Goal: Navigation & Orientation: Find specific page/section

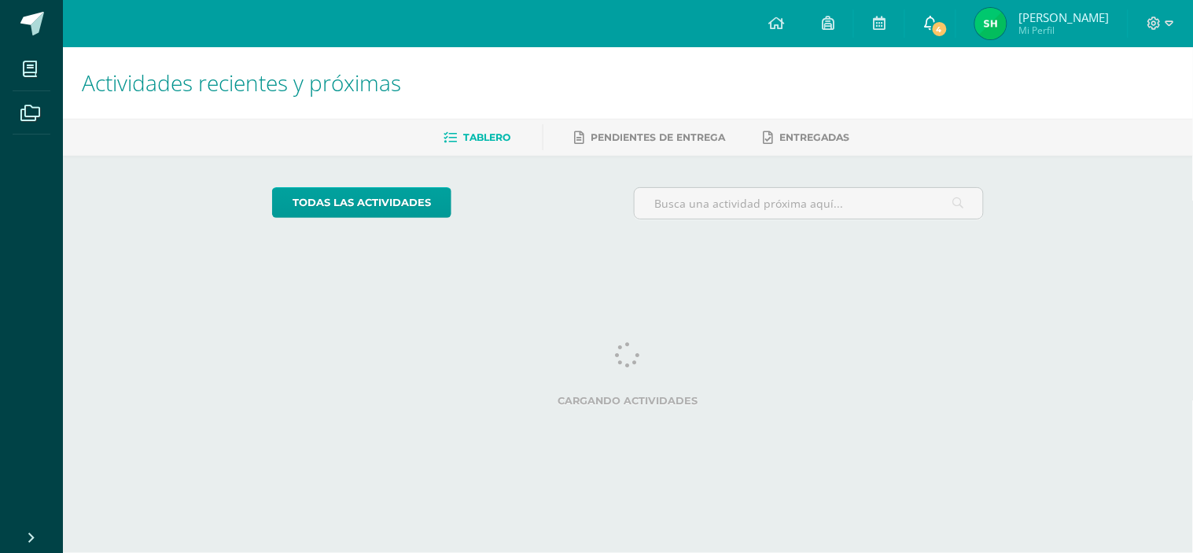
click at [923, 39] on link "4" at bounding box center [930, 23] width 50 height 47
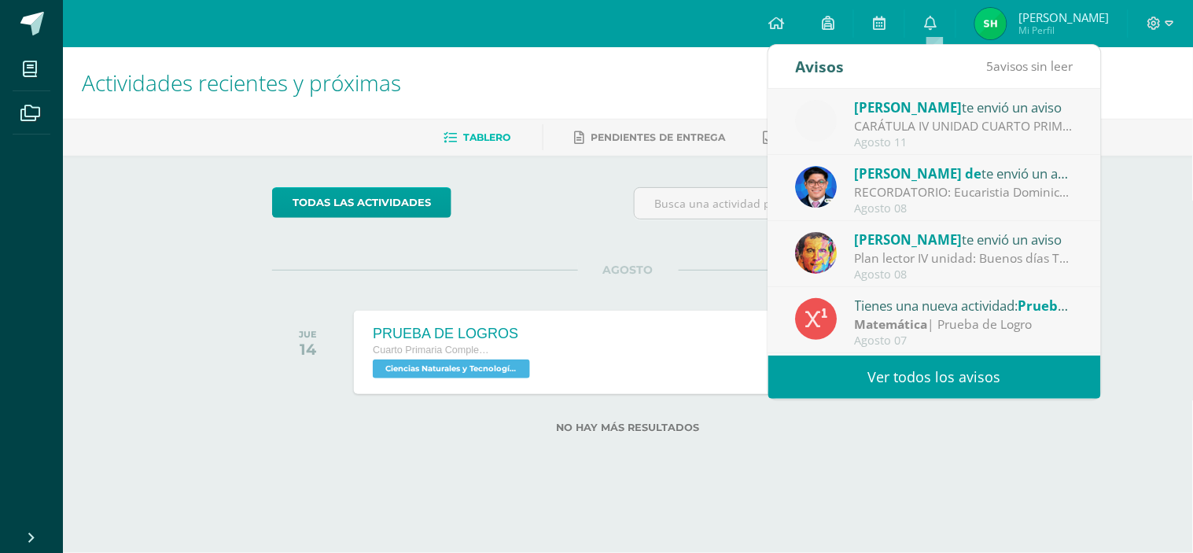
click at [915, 391] on link "Ver todos los avisos" at bounding box center [934, 377] width 333 height 43
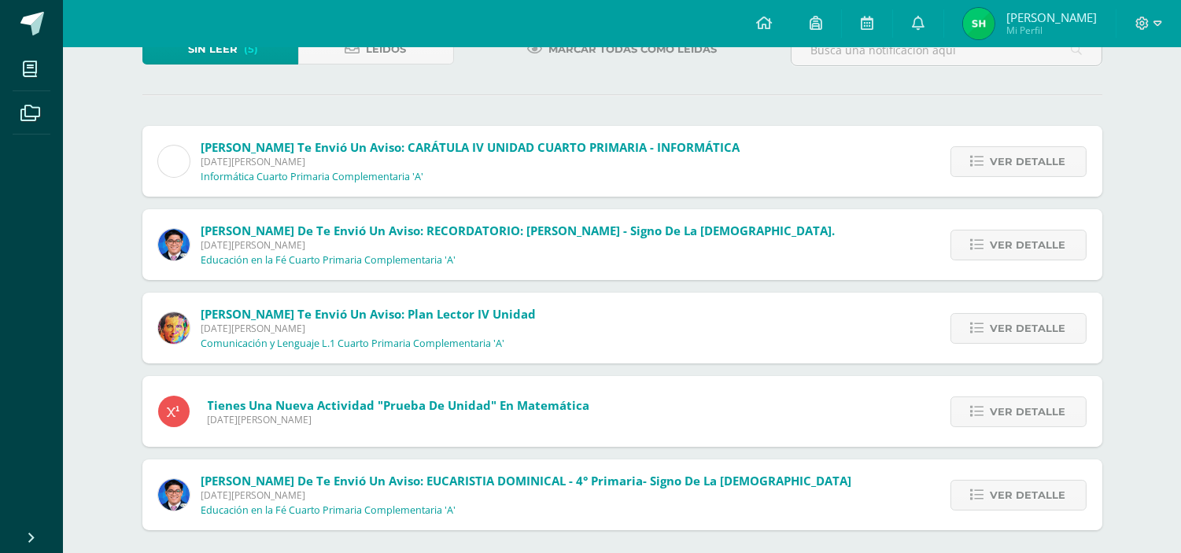
scroll to position [124, 0]
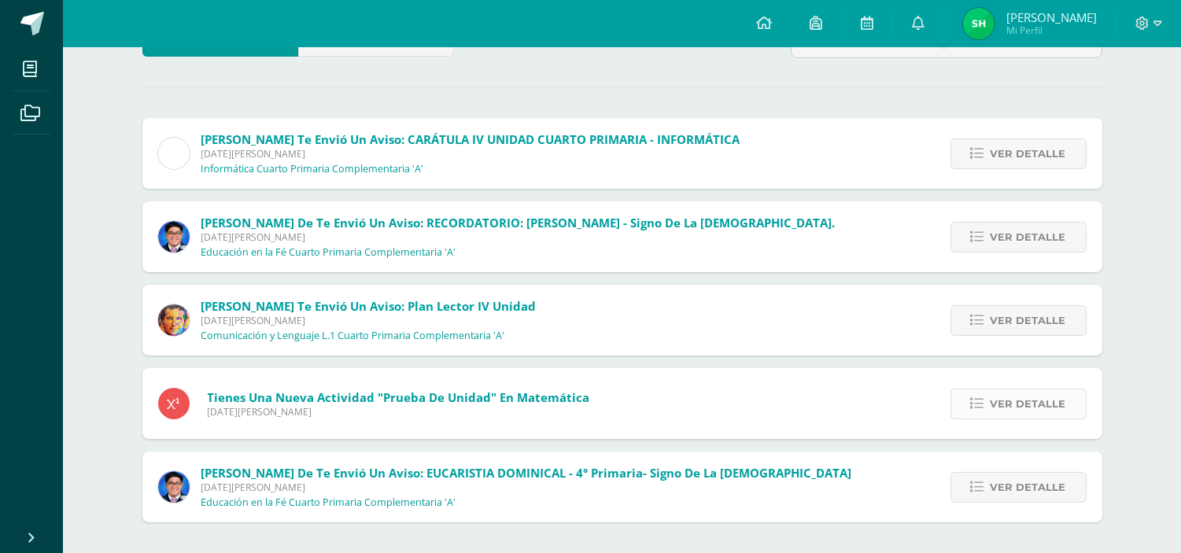
click at [1048, 407] on span "Ver detalle" at bounding box center [1028, 403] width 76 height 29
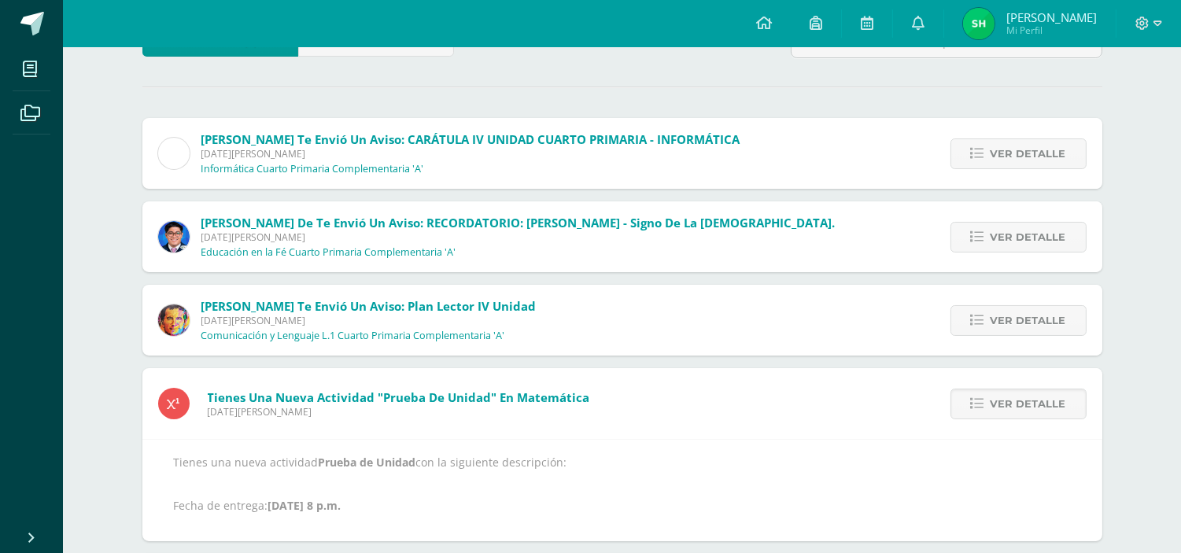
scroll to position [212, 0]
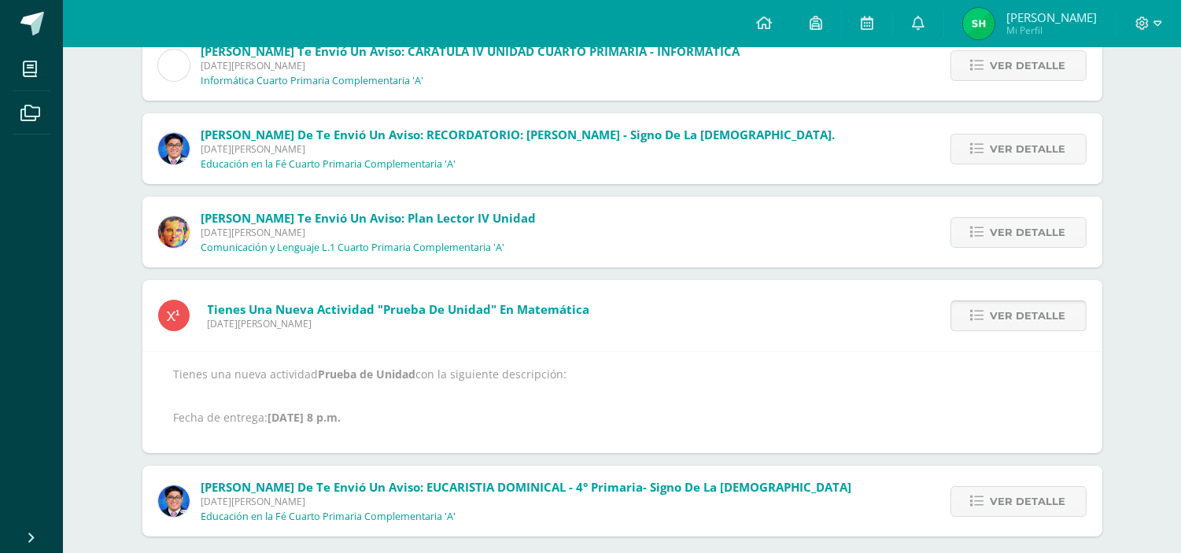
click at [979, 323] on link "Ver detalle" at bounding box center [1018, 315] width 136 height 31
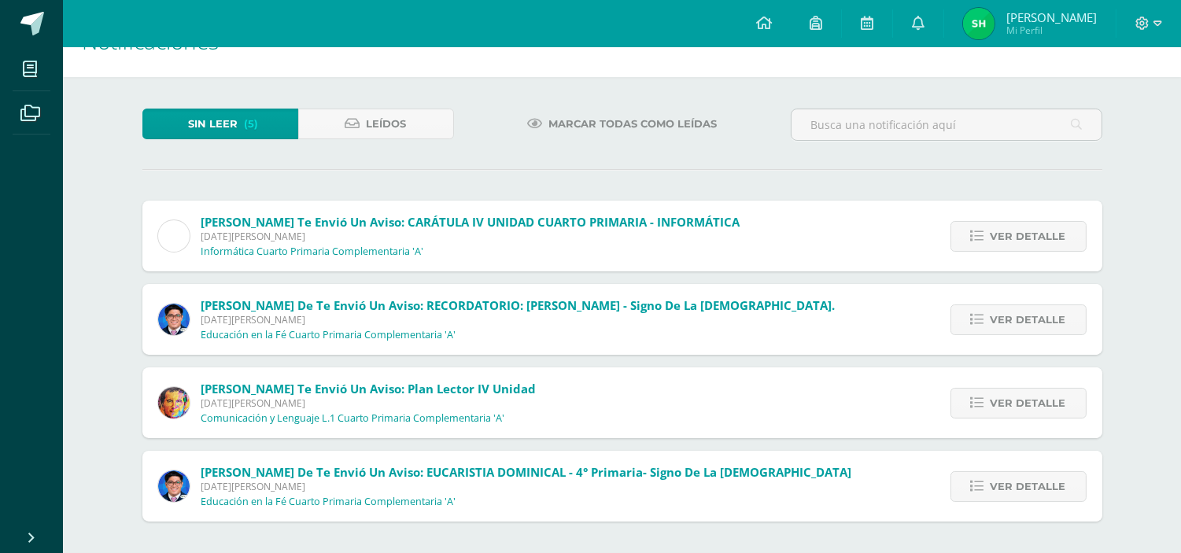
scroll to position [41, 0]
click at [1036, 229] on span "Ver detalle" at bounding box center [1028, 237] width 76 height 29
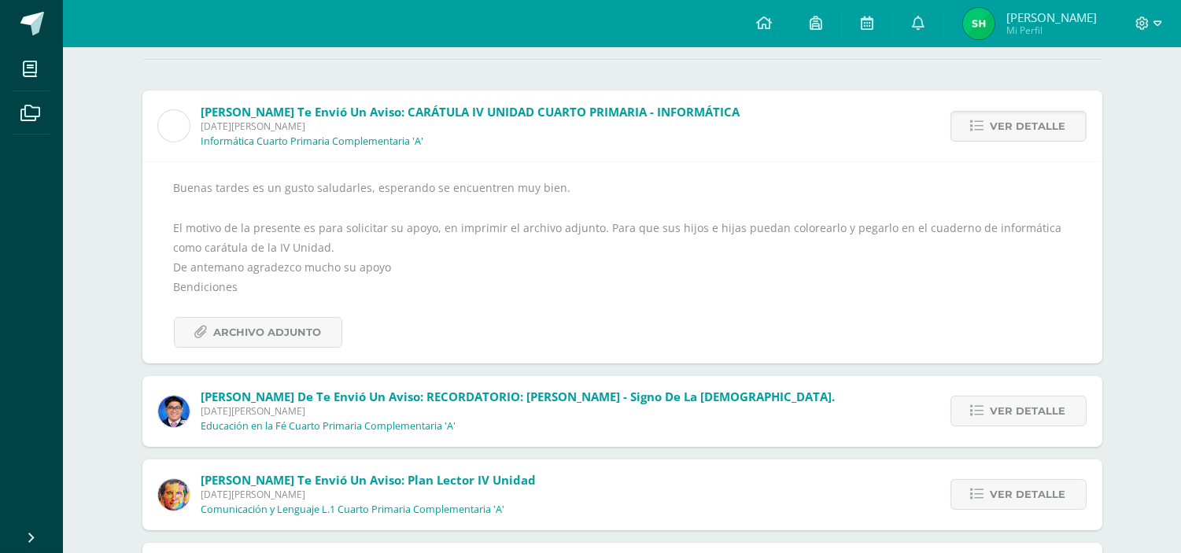
scroll to position [124, 0]
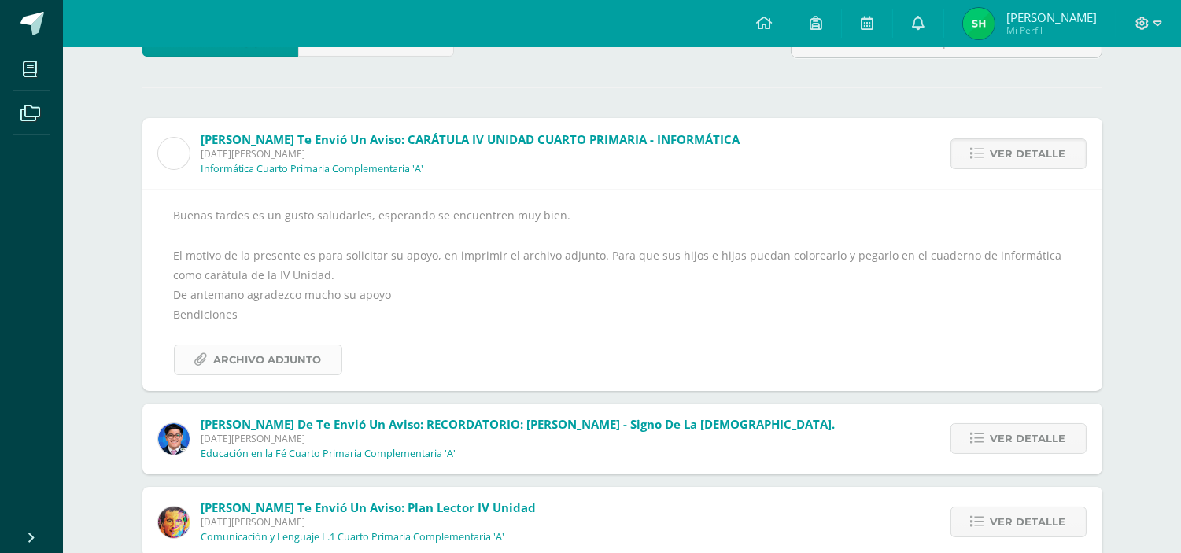
click at [320, 370] on link "Archivo Adjunto" at bounding box center [258, 360] width 168 height 31
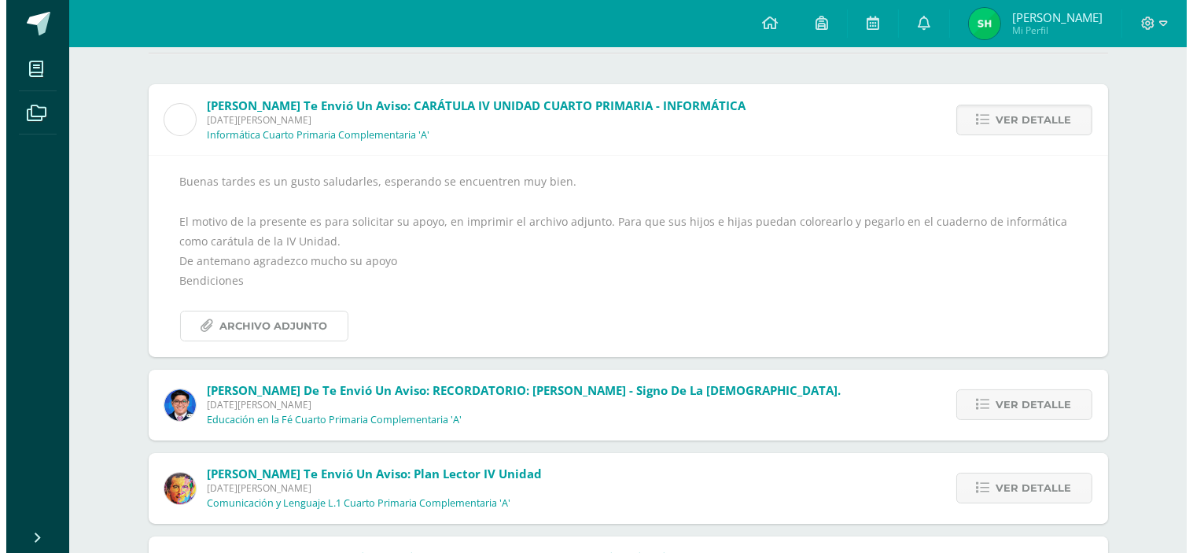
scroll to position [0, 0]
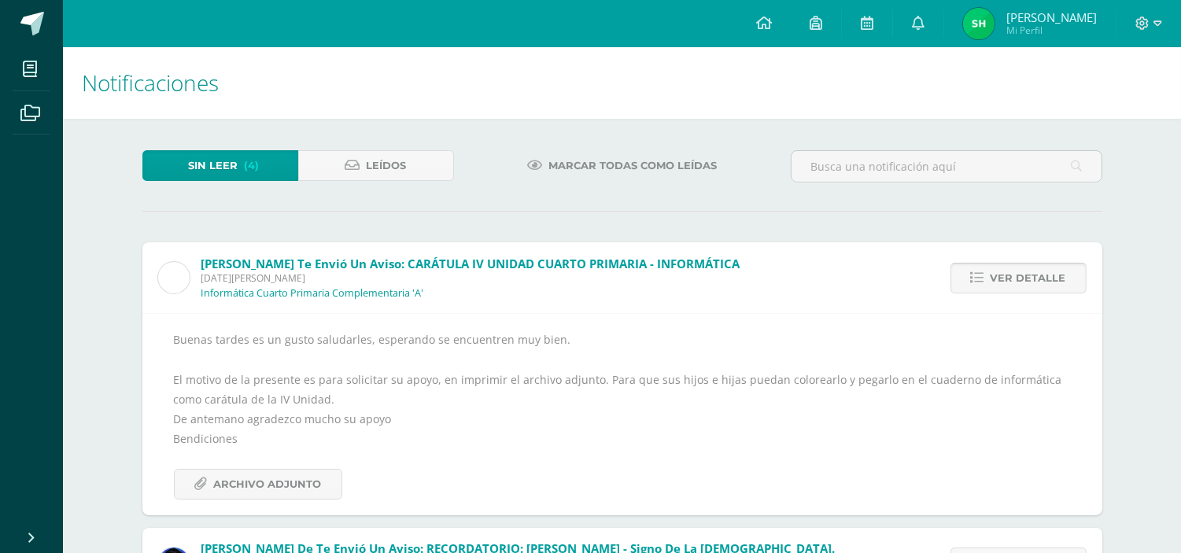
click at [1047, 278] on span "Ver detalle" at bounding box center [1028, 278] width 76 height 29
